Goal: Find specific page/section: Find specific page/section

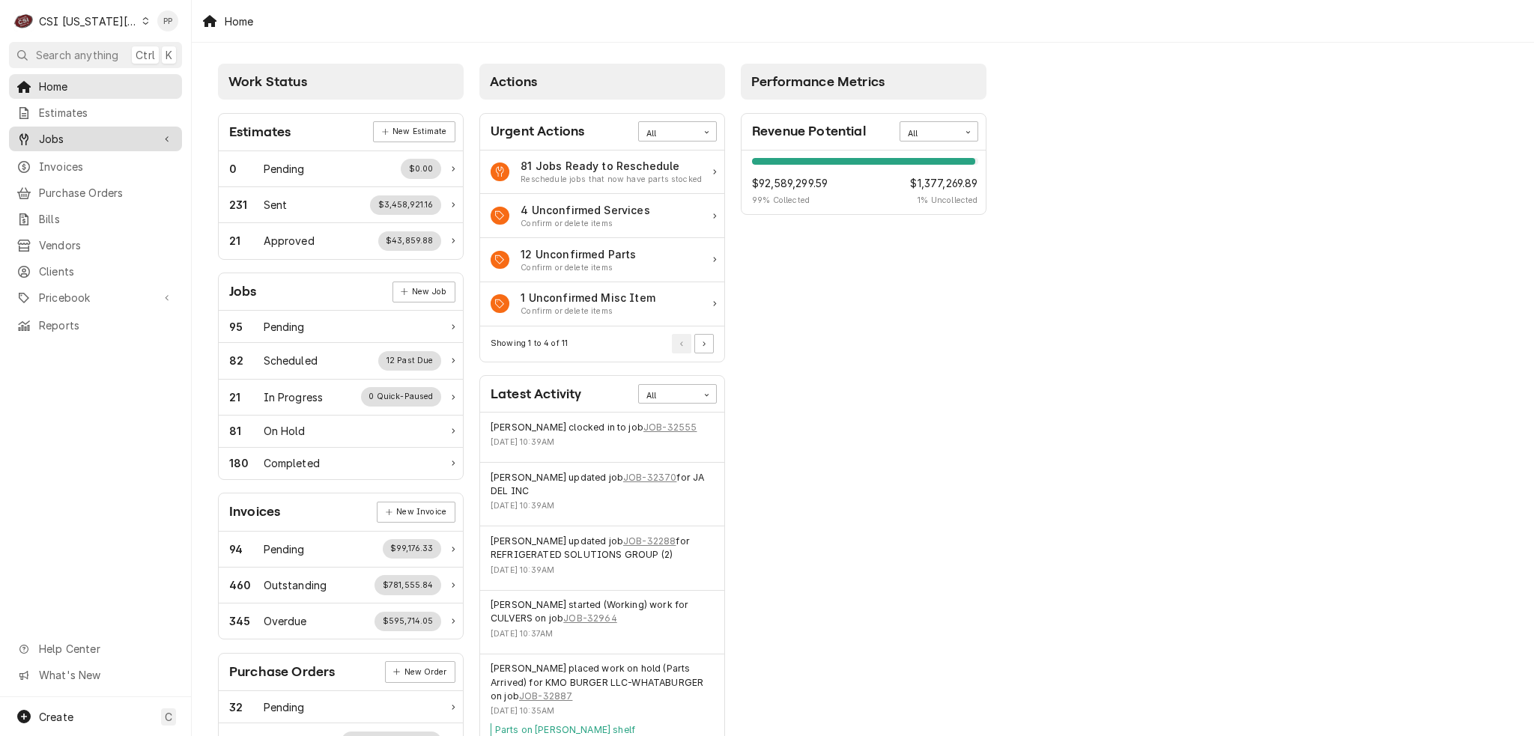
click at [43, 133] on span "Jobs" at bounding box center [95, 139] width 113 height 16
click at [114, 160] on span "Jobs" at bounding box center [107, 165] width 136 height 16
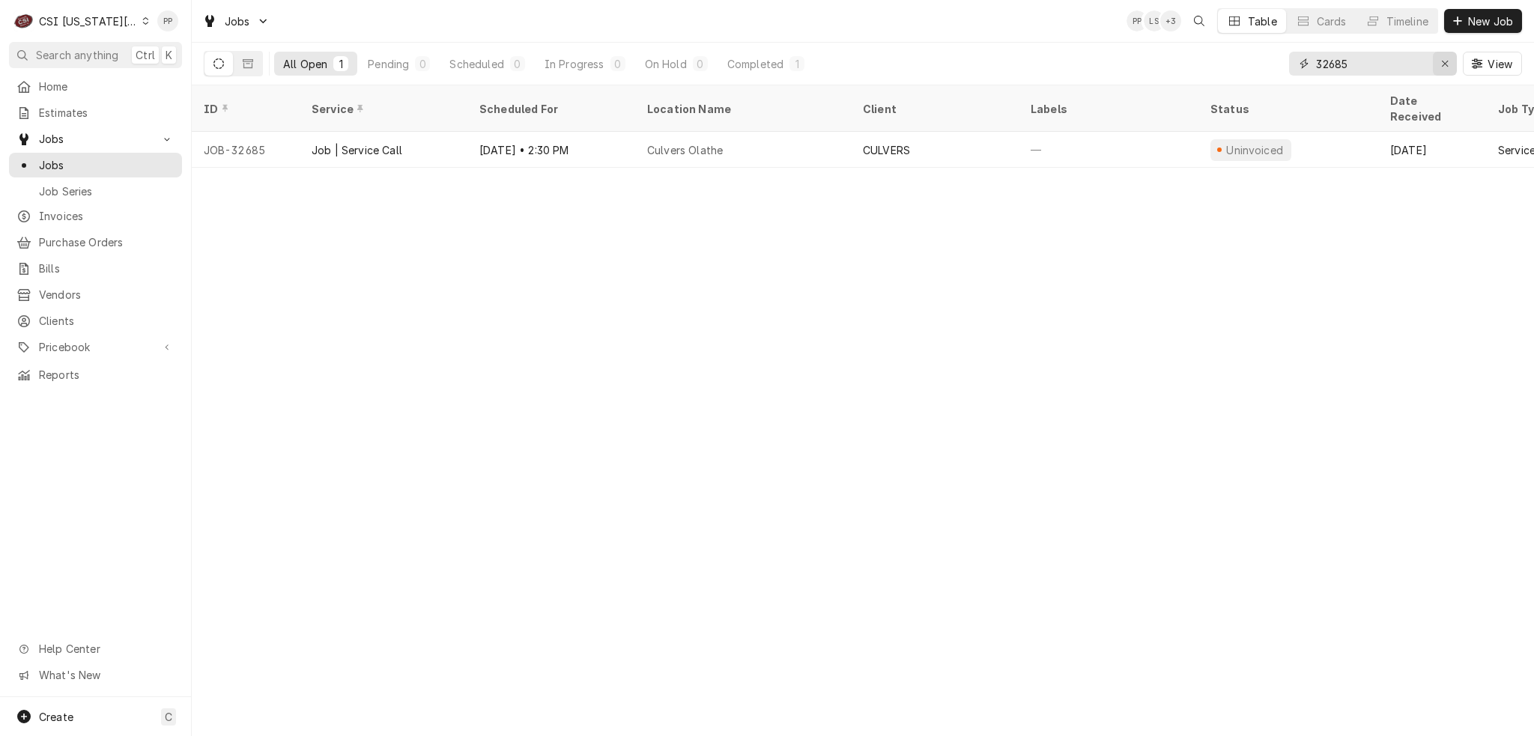
click at [1447, 59] on icon "Erase input" at bounding box center [1445, 63] width 8 height 10
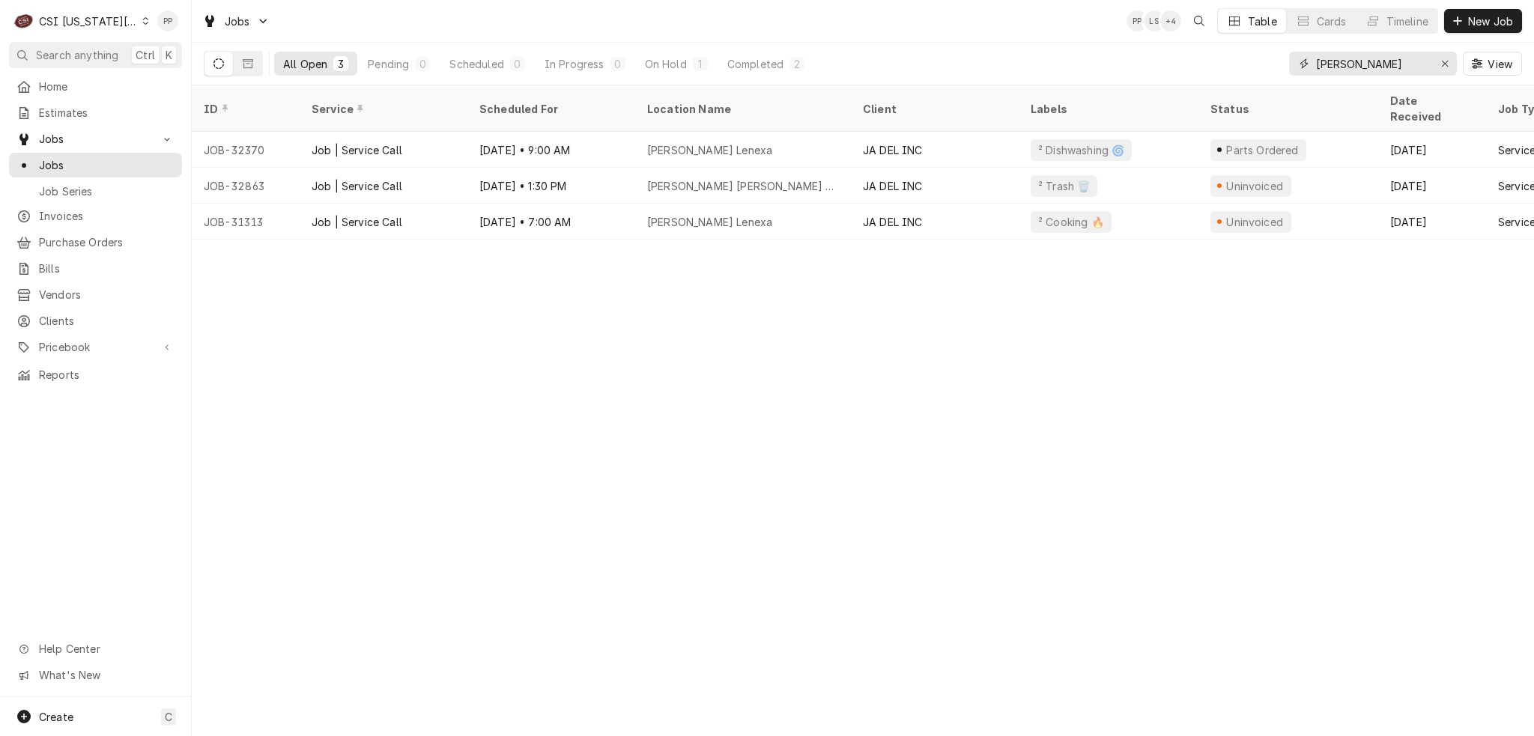
type input "jack stack"
